Goal: Check status: Check status

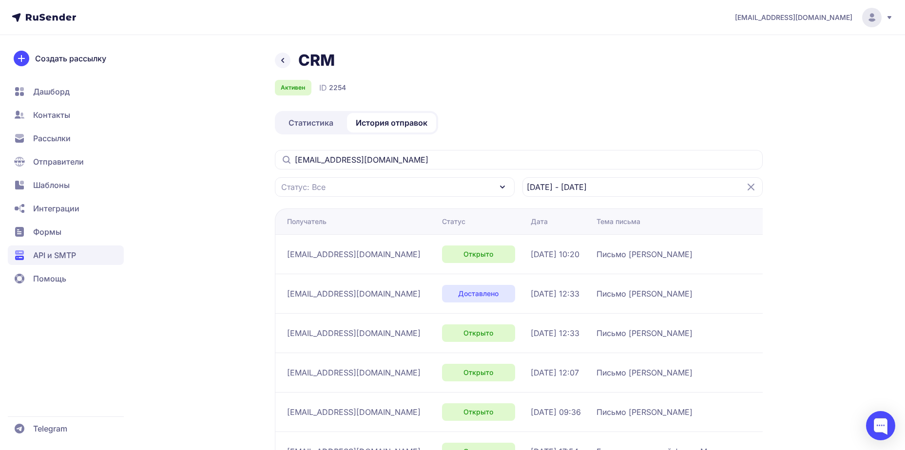
scroll to position [65, 0]
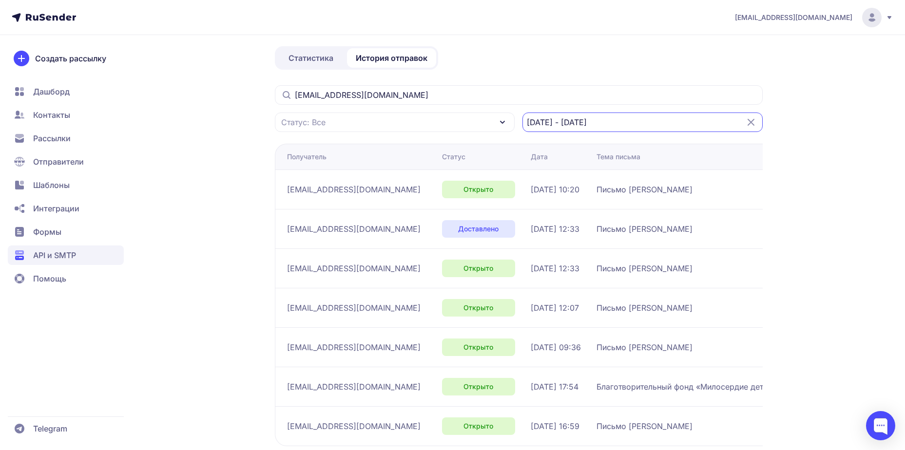
click at [657, 120] on input "[DATE] - [DATE]" at bounding box center [642, 122] width 240 height 19
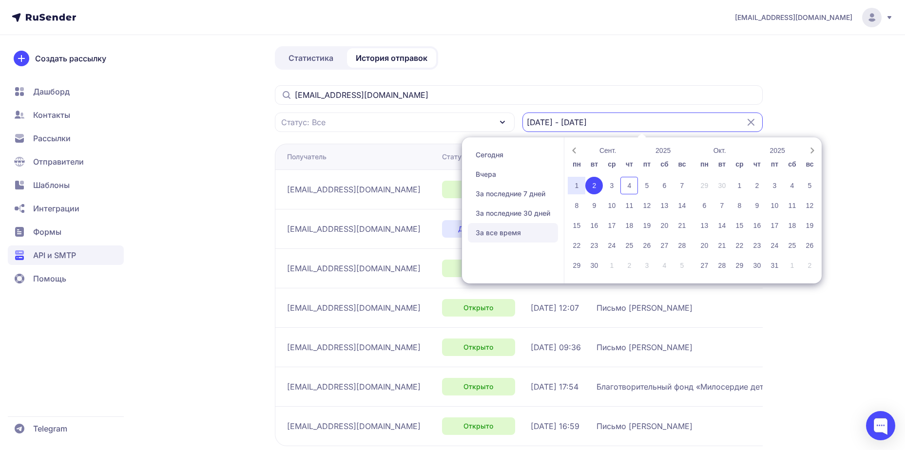
click at [634, 185] on div "4" at bounding box center [629, 186] width 18 height 18
click at [506, 235] on span "За все время" at bounding box center [513, 232] width 90 height 19
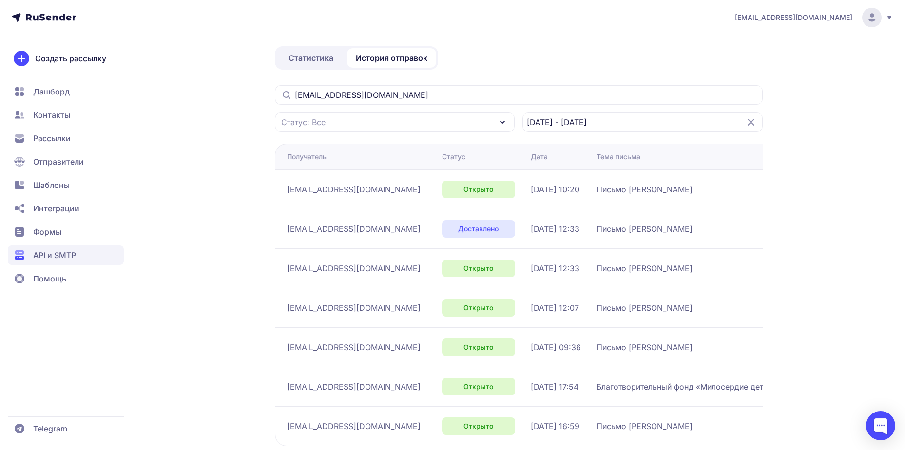
click at [671, 80] on div "CRM Активен ID 2254 Статистика История отправок [EMAIL_ADDRESS][DOMAIN_NAME] Ст…" at bounding box center [519, 246] width 488 height 520
click at [638, 91] on input "[EMAIL_ADDRESS][DOMAIN_NAME]" at bounding box center [519, 94] width 488 height 19
type input "d"
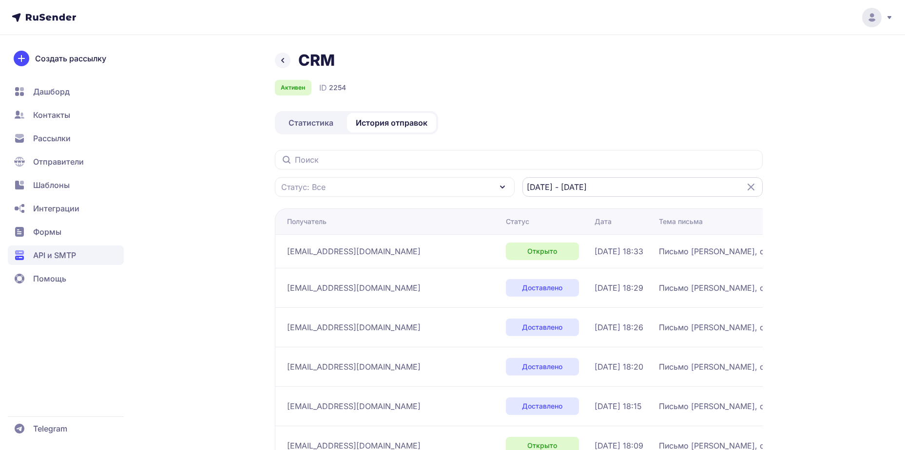
scroll to position [65, 0]
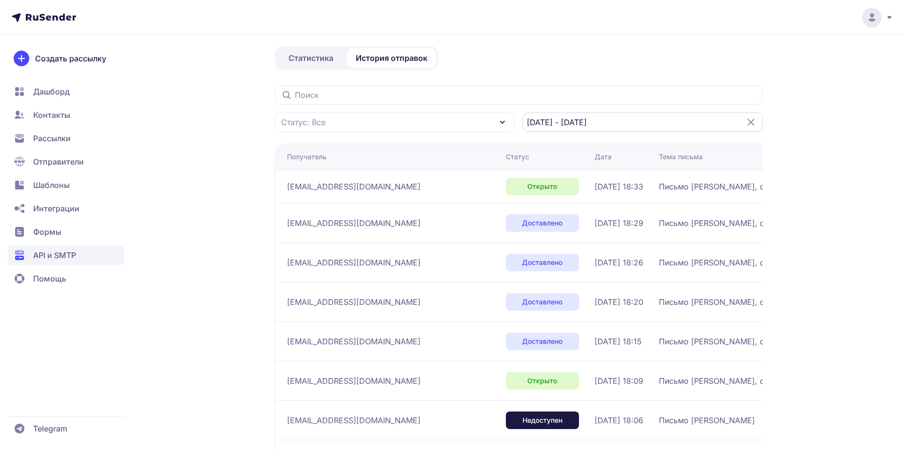
click at [633, 121] on input "[DATE] - [DATE]" at bounding box center [642, 122] width 240 height 19
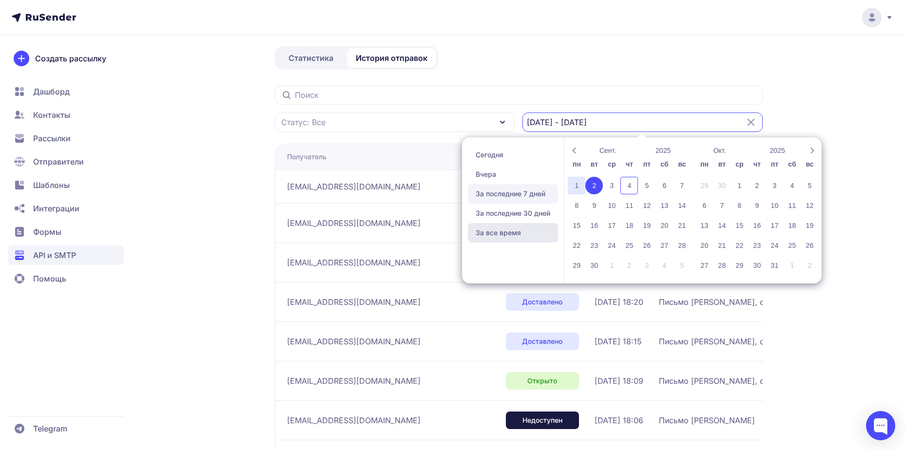
click at [514, 227] on span "За все время" at bounding box center [513, 232] width 90 height 19
type input "[DATE] - [DATE]"
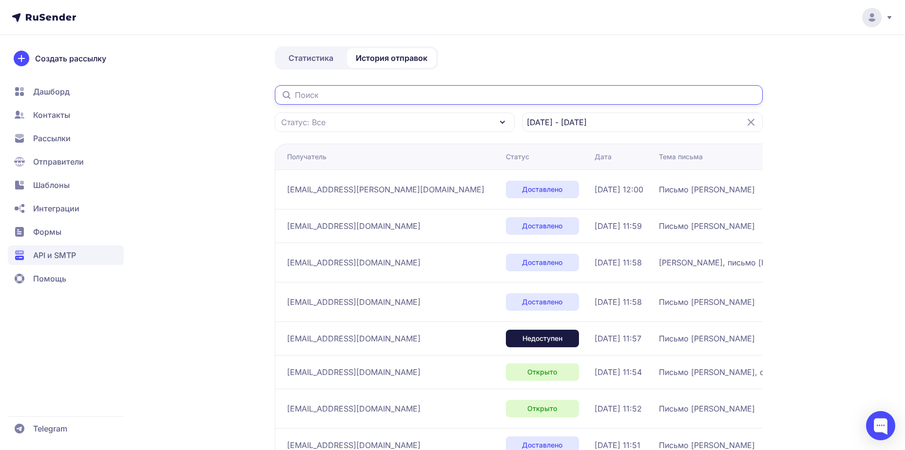
click at [376, 92] on input "text" at bounding box center [519, 94] width 488 height 19
paste input "[EMAIL_ADDRESS][PERSON_NAME][DOMAIN_NAME]"
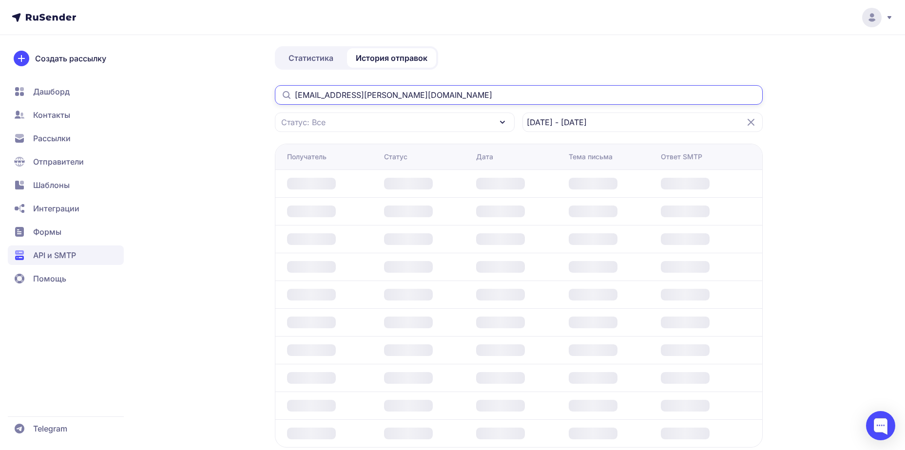
scroll to position [2, 0]
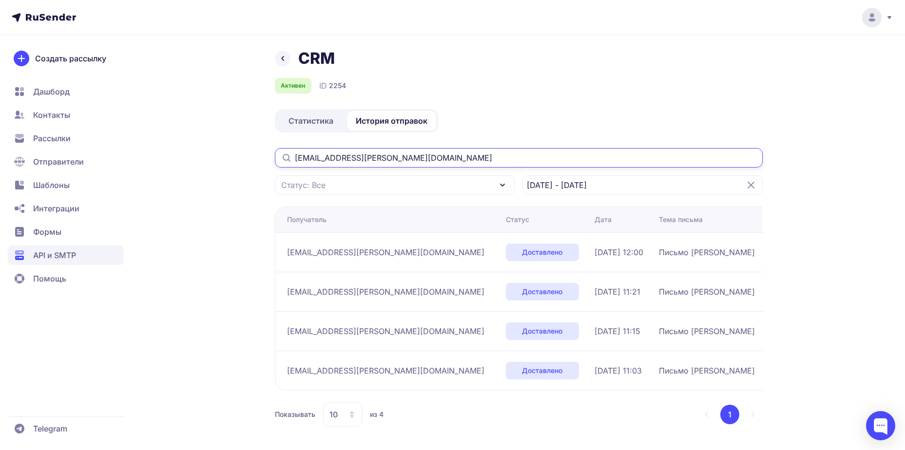
type input "[EMAIL_ADDRESS][PERSON_NAME][DOMAIN_NAME]"
